Goal: Participate in discussion: Engage in conversation with other users on a specific topic

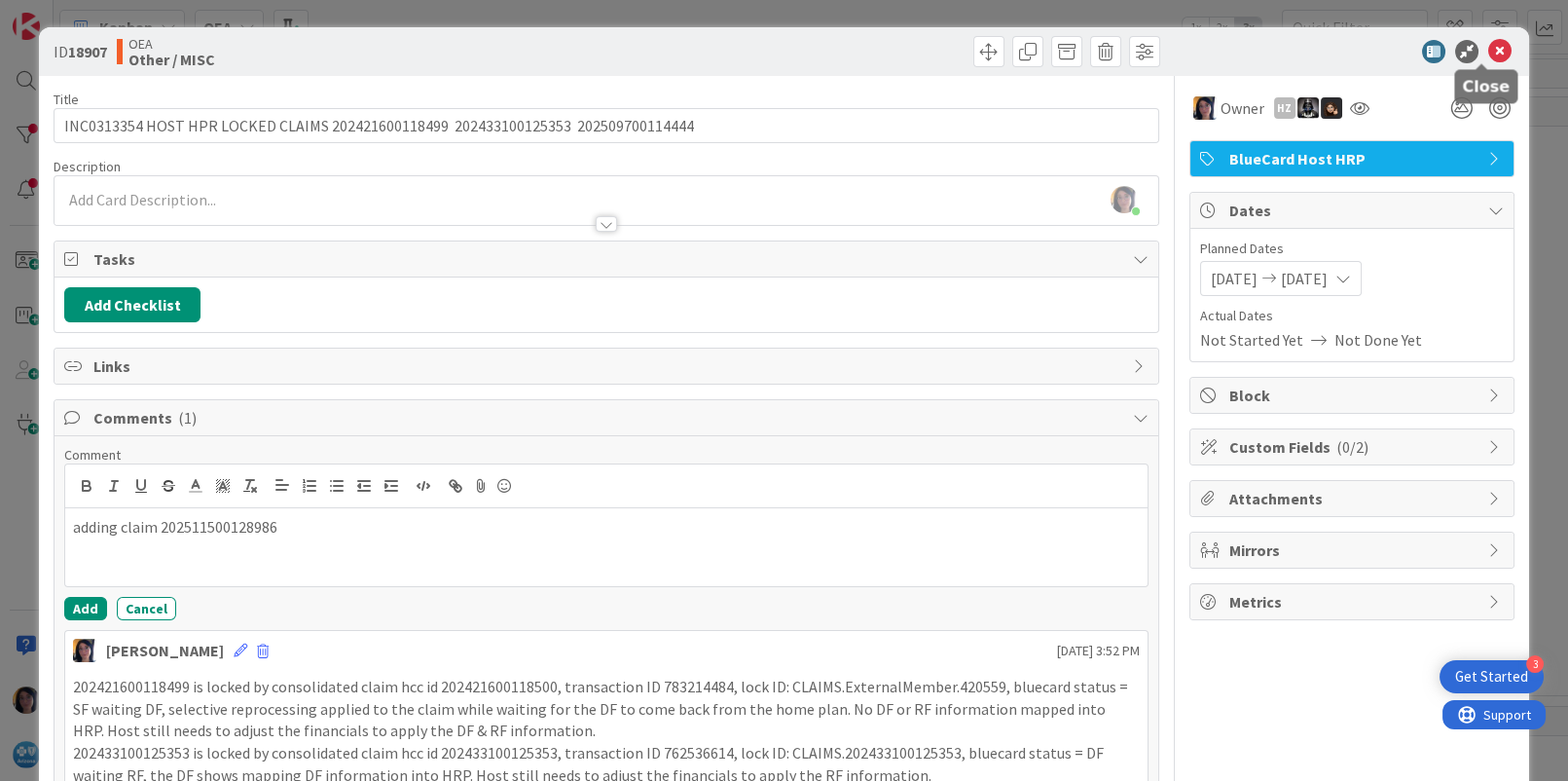
click at [1489, 50] on icon at bounding box center [1501, 52] width 24 height 24
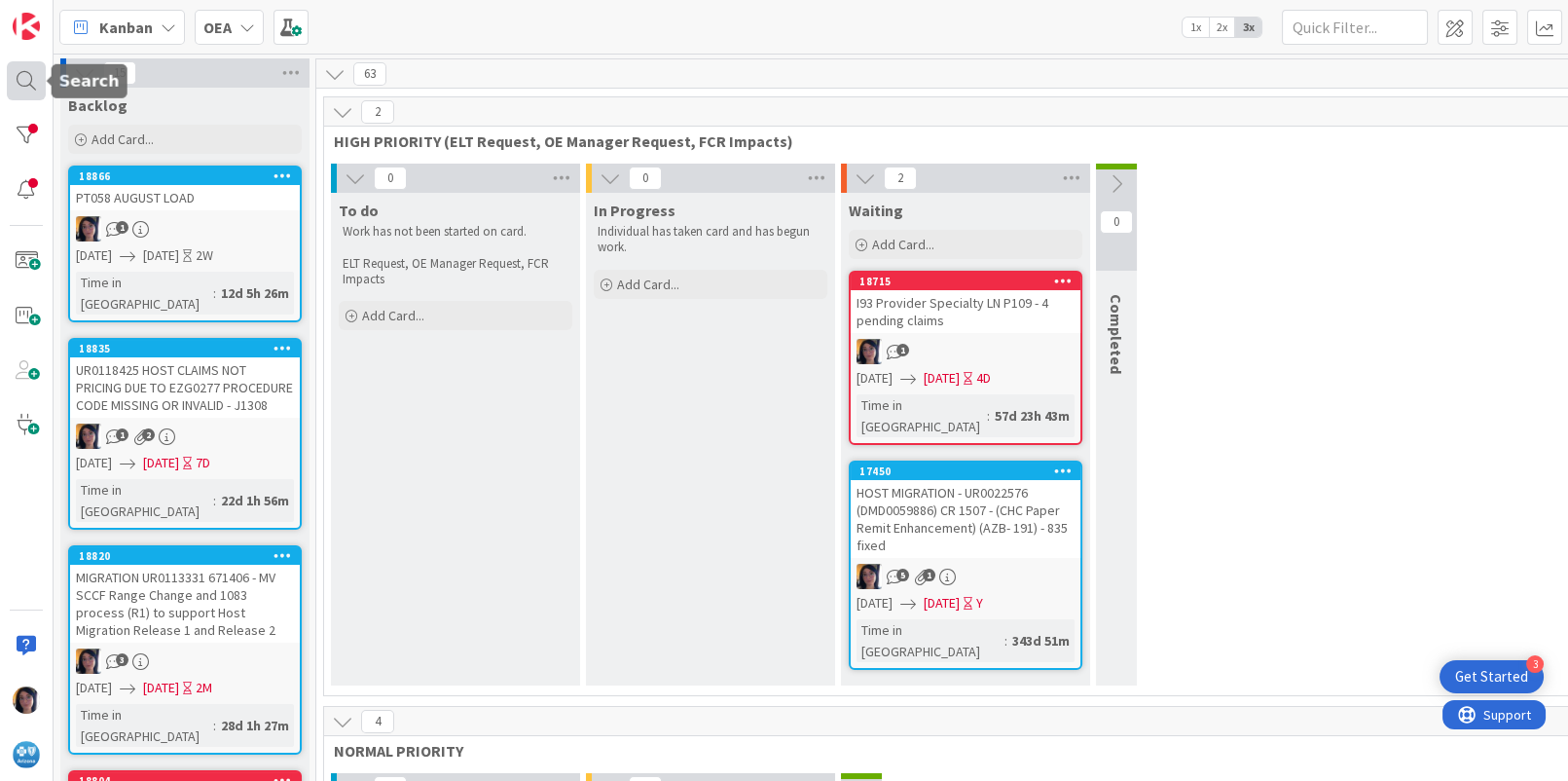
click at [18, 86] on div at bounding box center [26, 80] width 39 height 39
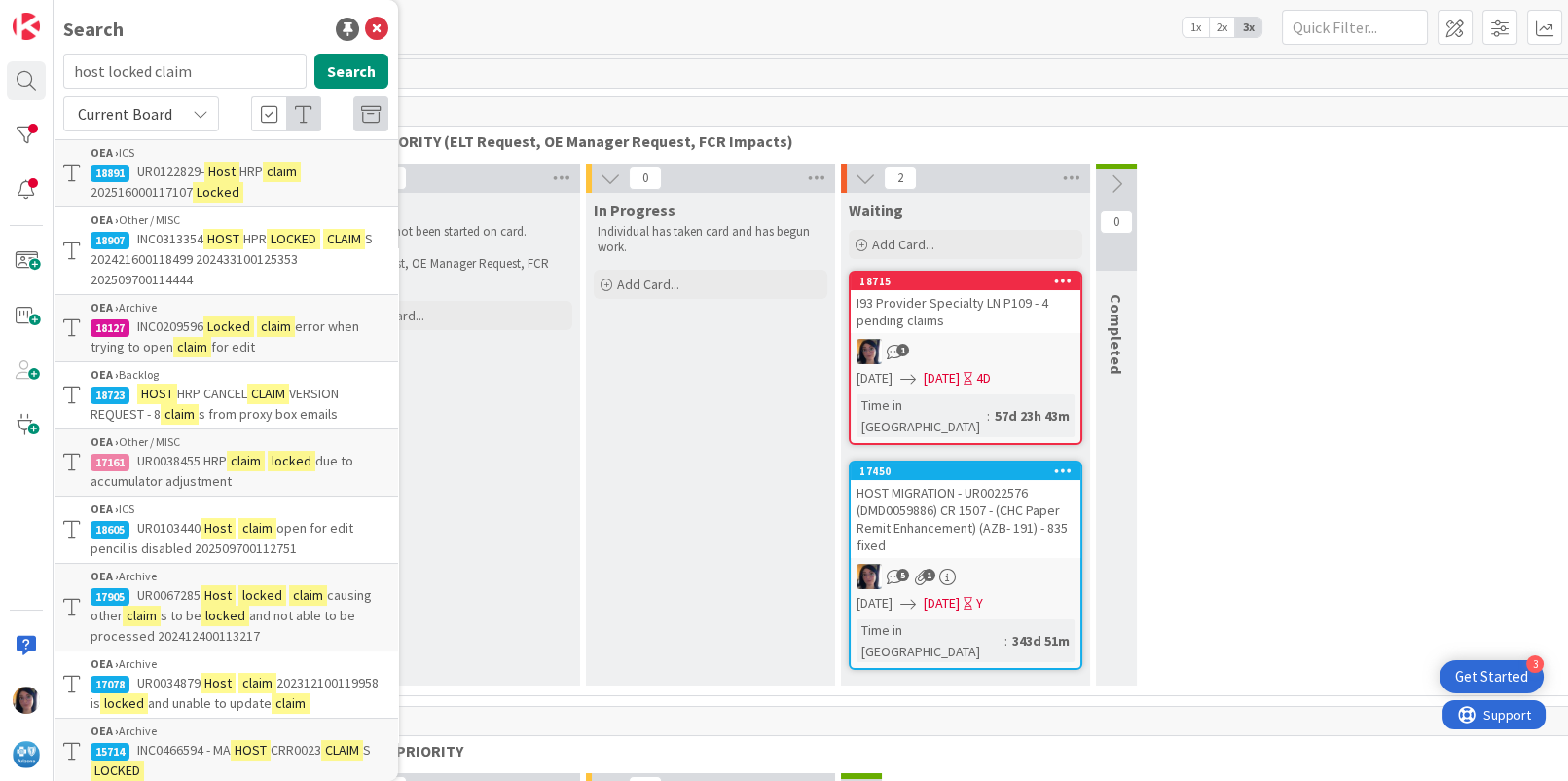
drag, startPoint x: 177, startPoint y: 58, endPoint x: 186, endPoint y: 73, distance: 17.5
click at [178, 61] on input "host locked claim" at bounding box center [185, 70] width 244 height 35
drag, startPoint x: 201, startPoint y: 69, endPoint x: 65, endPoint y: 72, distance: 136.0
click at [65, 72] on input "host locked claim" at bounding box center [185, 70] width 244 height 35
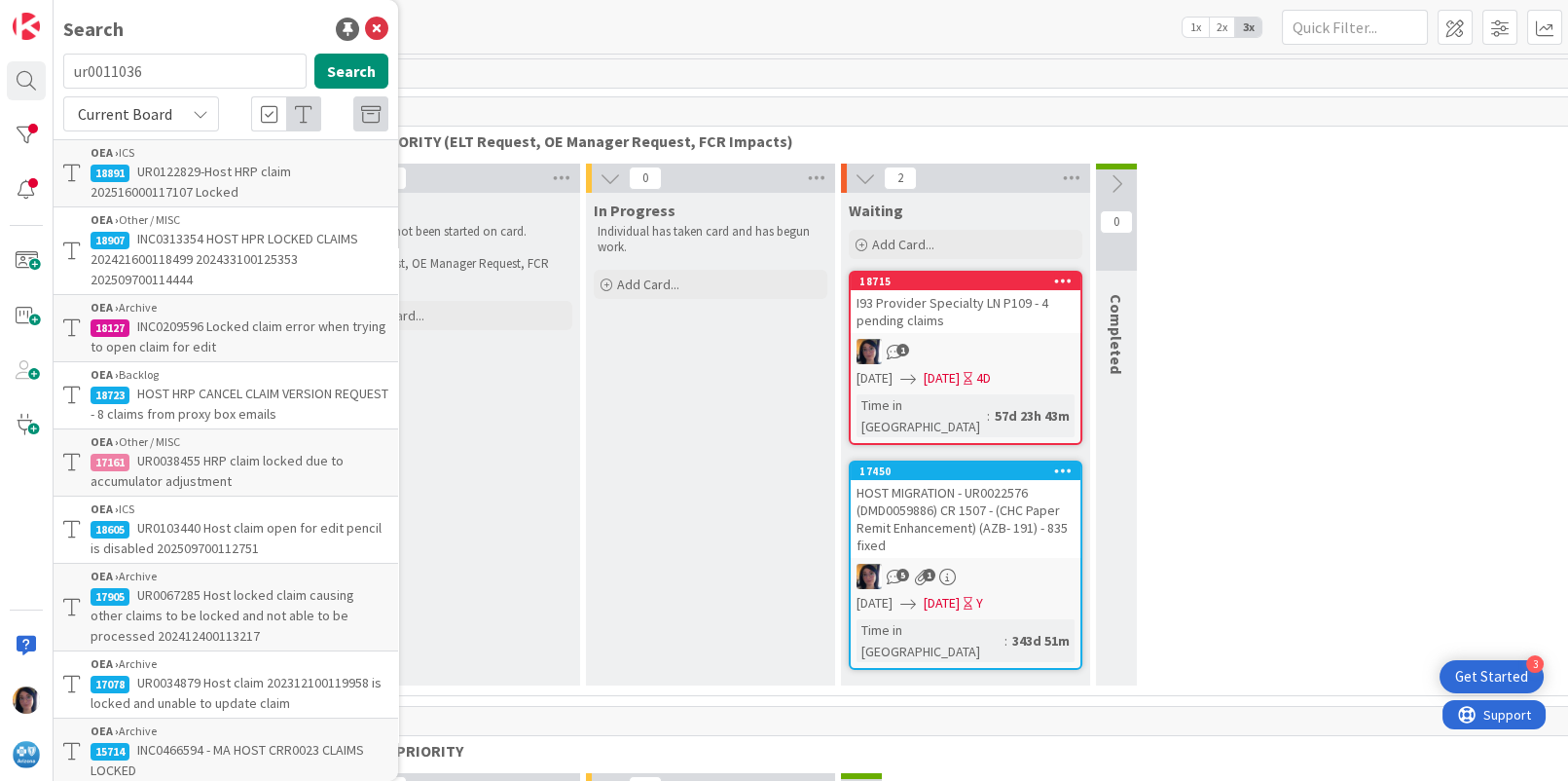
type input "ur0011036"
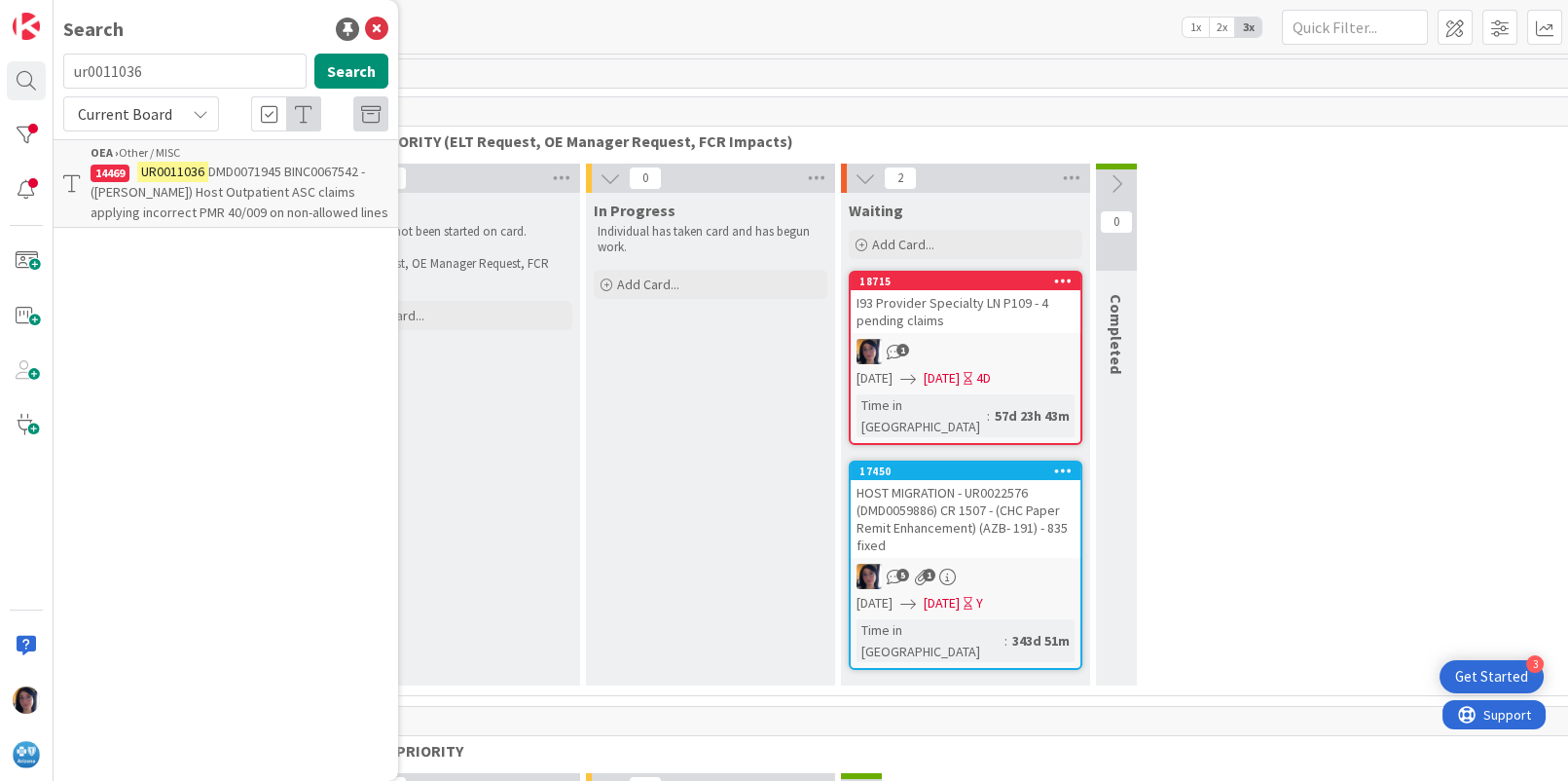
click at [173, 171] on mark "UR0011036" at bounding box center [173, 171] width 71 height 21
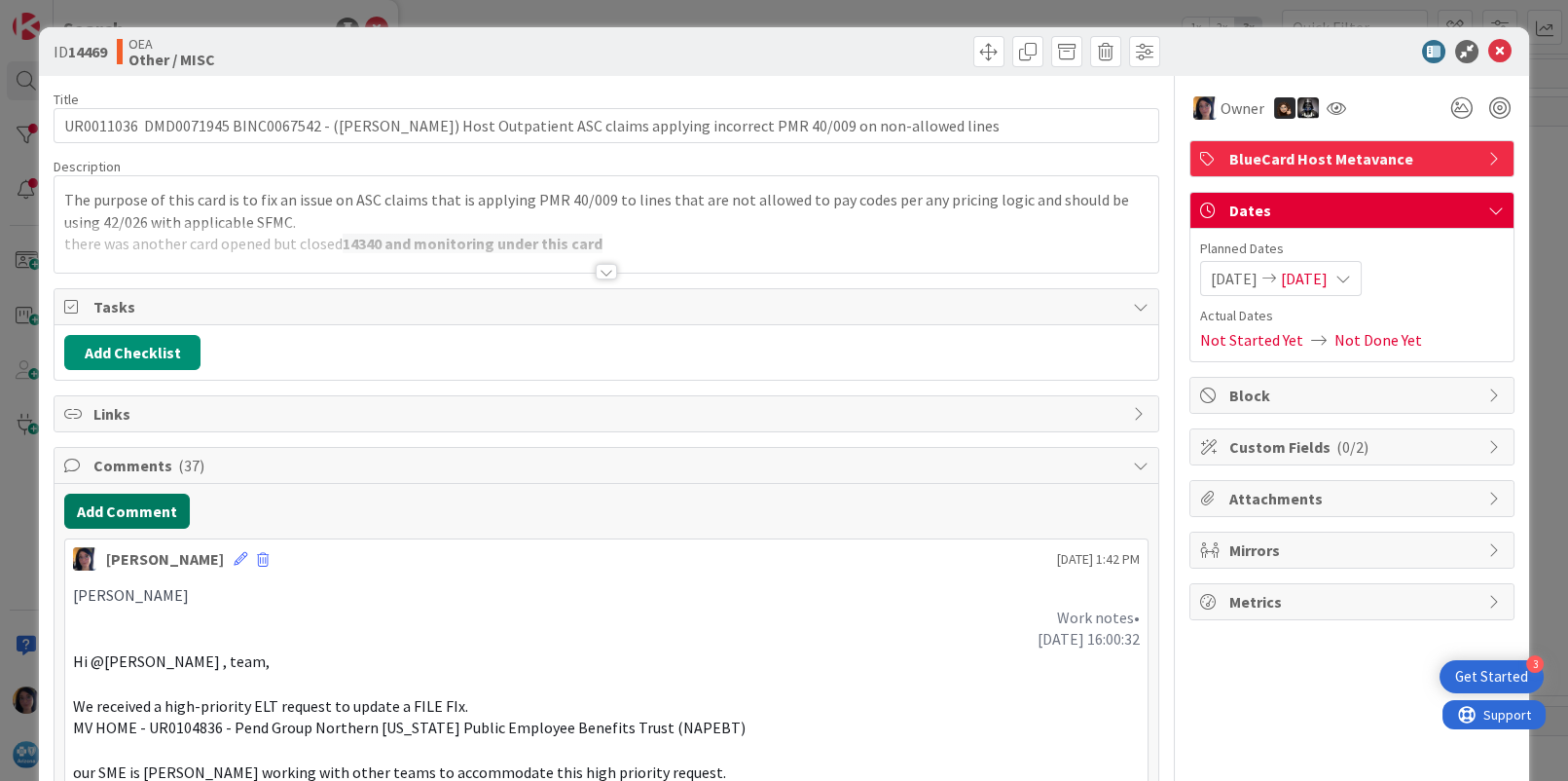
click at [120, 498] on button "Add Comment" at bounding box center [127, 510] width 126 height 35
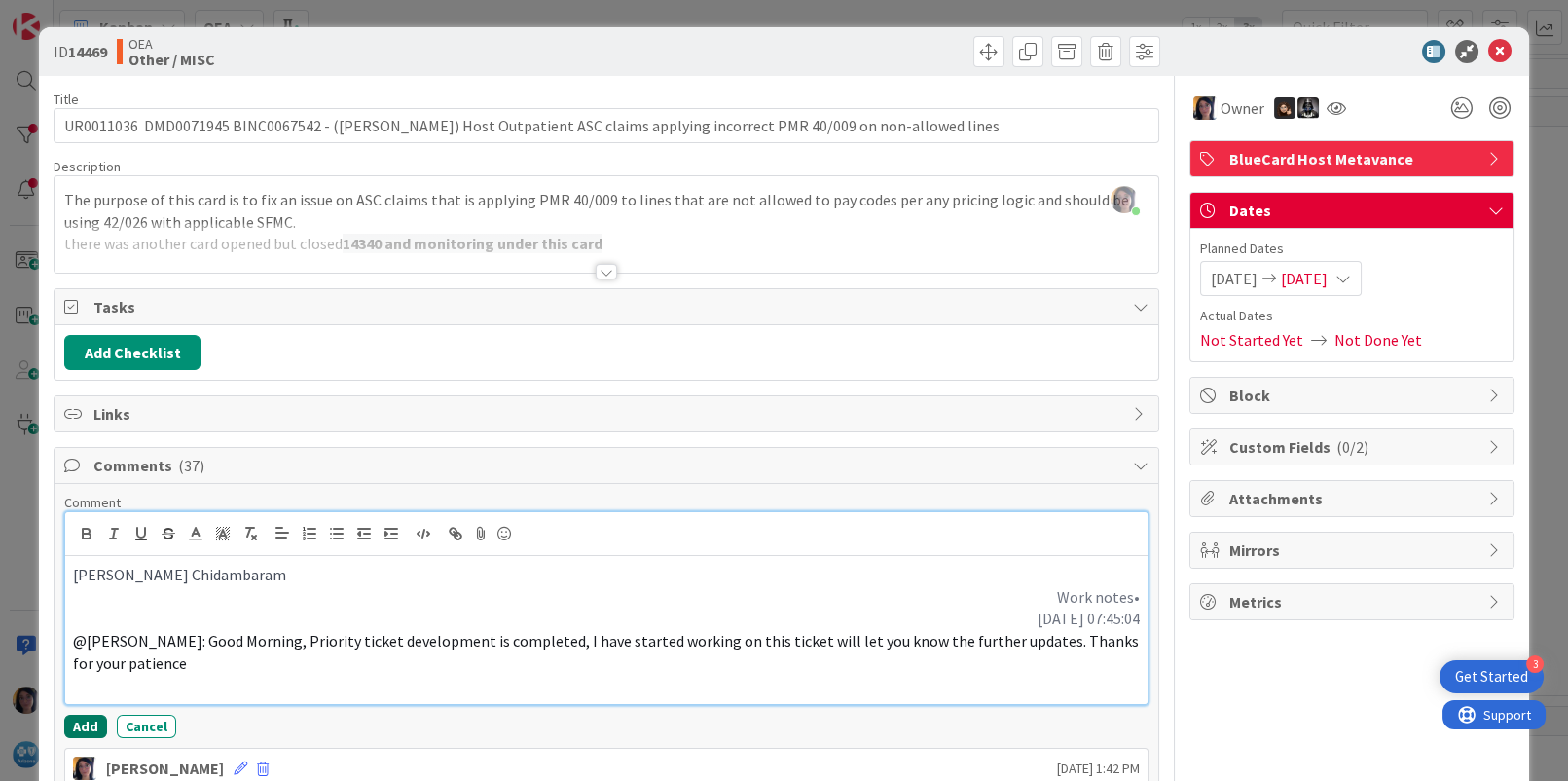
click at [85, 726] on button "Add" at bounding box center [85, 726] width 43 height 24
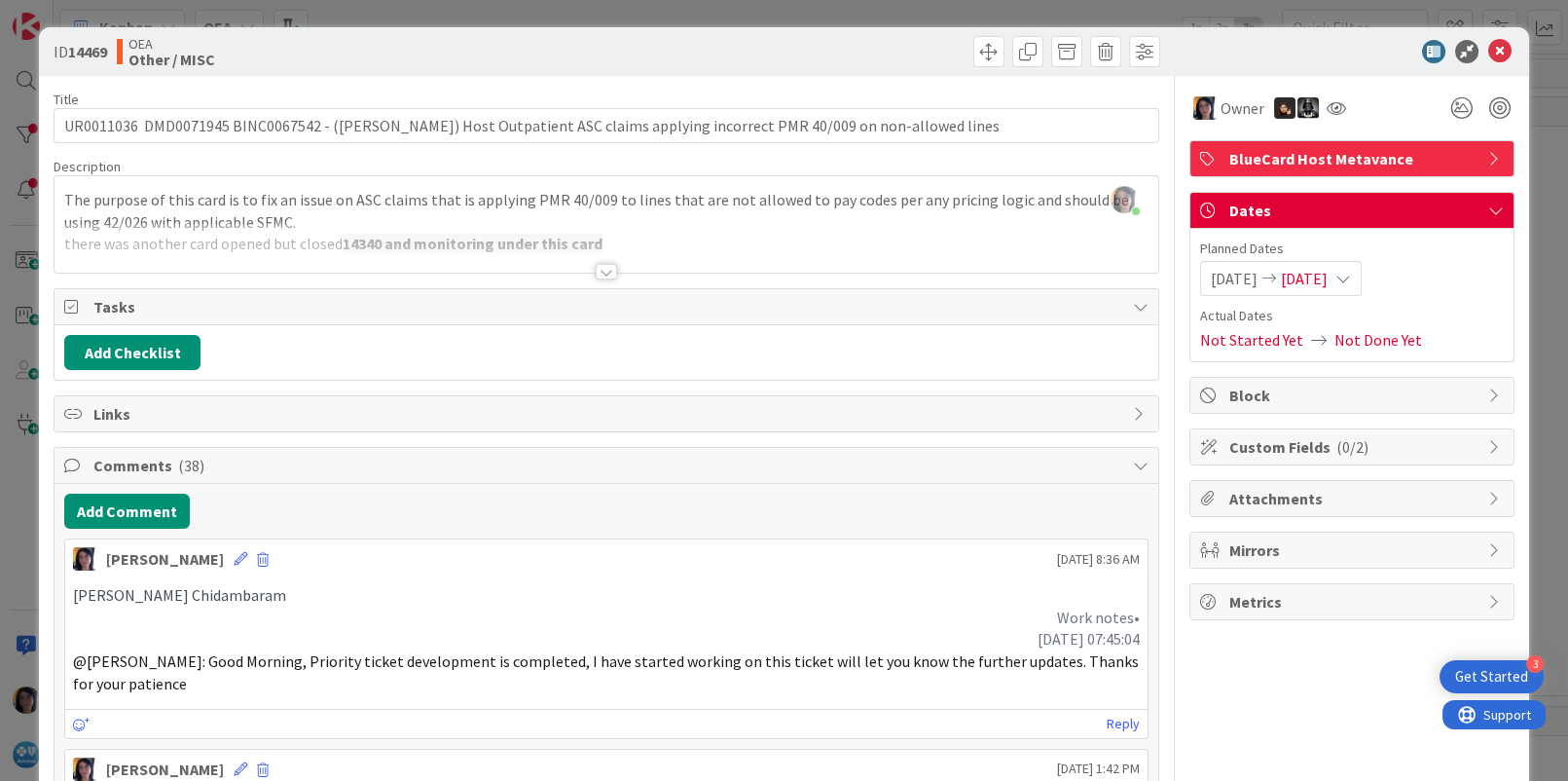
click at [1321, 50] on div at bounding box center [1342, 52] width 345 height 24
click at [1327, 283] on span "[DATE]" at bounding box center [1304, 279] width 47 height 24
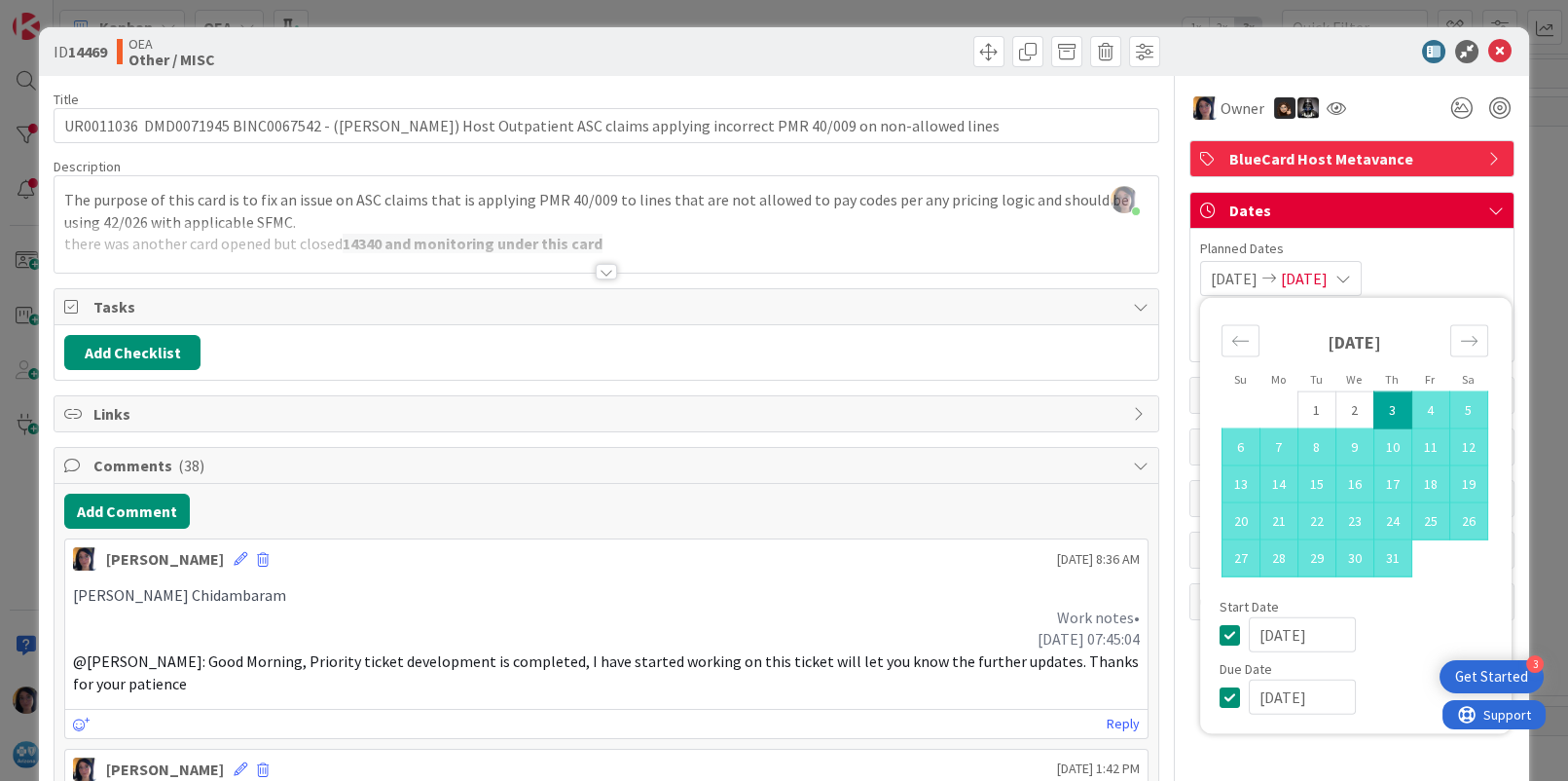
click at [1249, 696] on input "[DATE]" at bounding box center [1303, 697] width 107 height 35
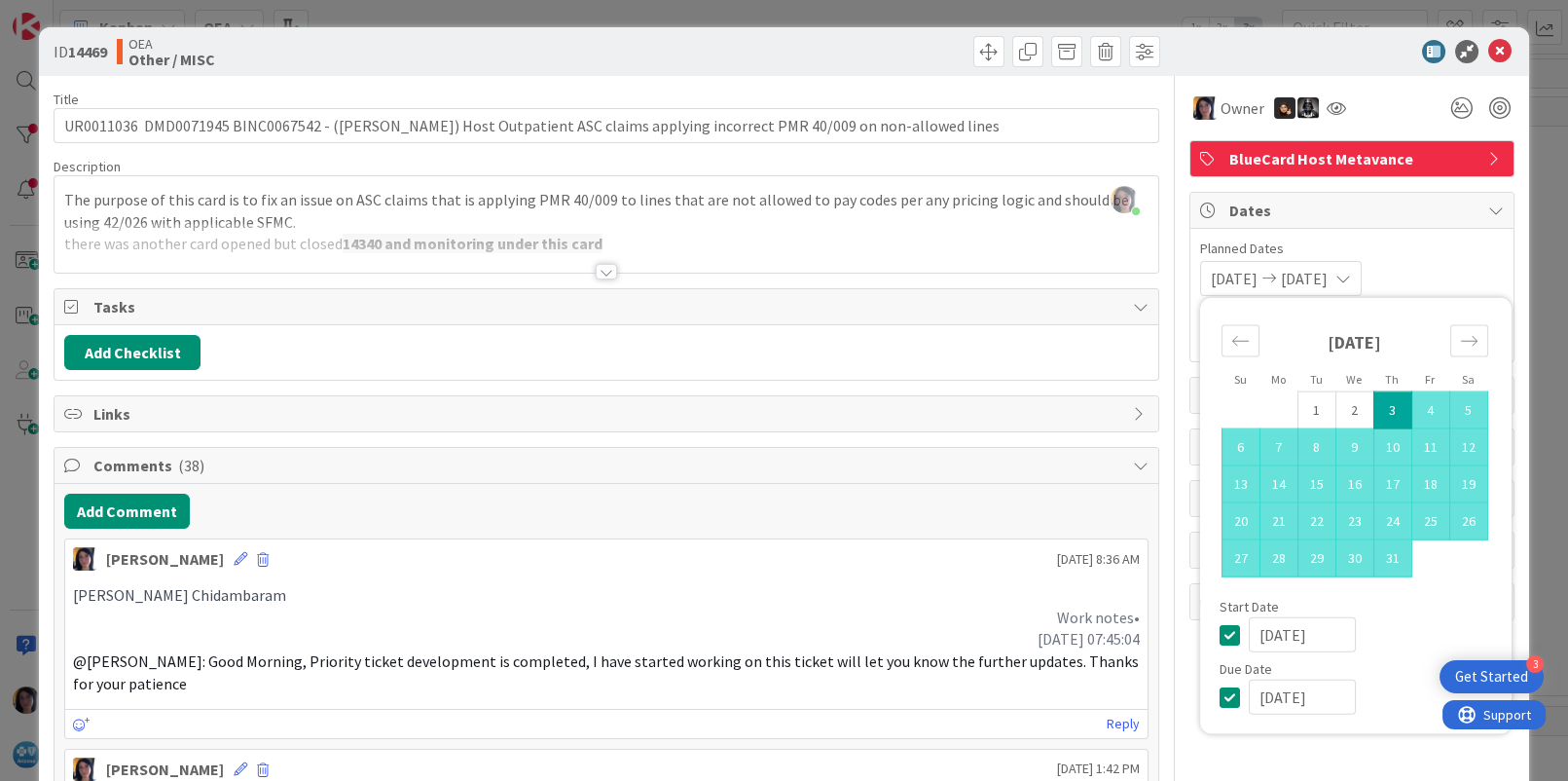
click at [1271, 694] on input "[DATE]" at bounding box center [1303, 697] width 107 height 35
type input "[DATE]"
click at [1489, 53] on icon at bounding box center [1501, 52] width 24 height 24
